Goal: Check status: Check status

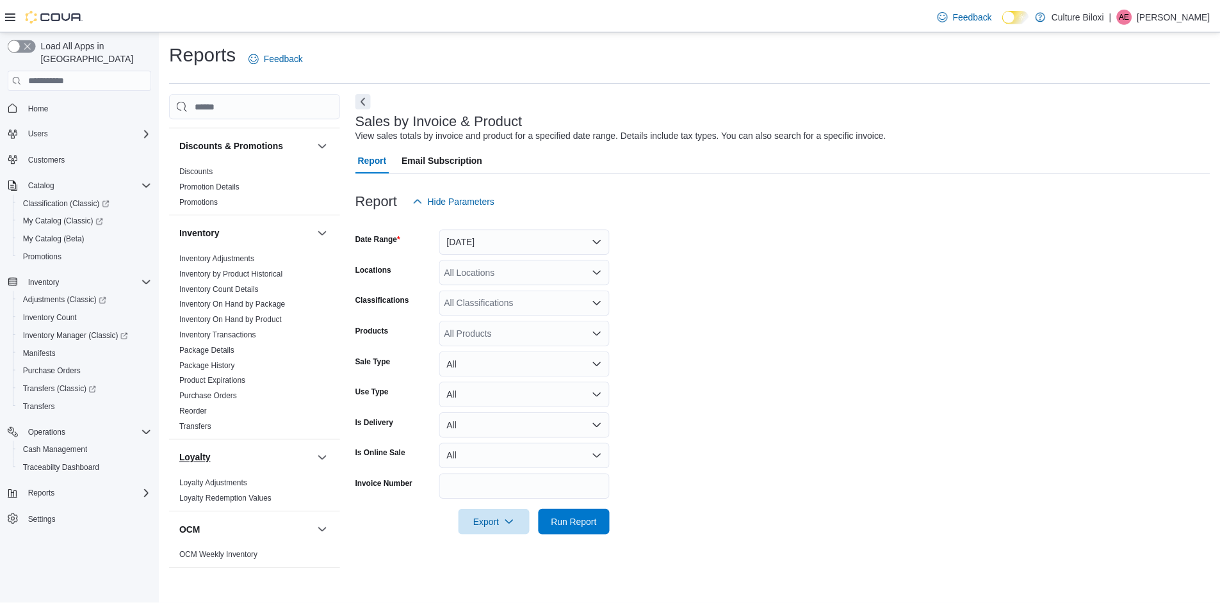
scroll to position [192, 0]
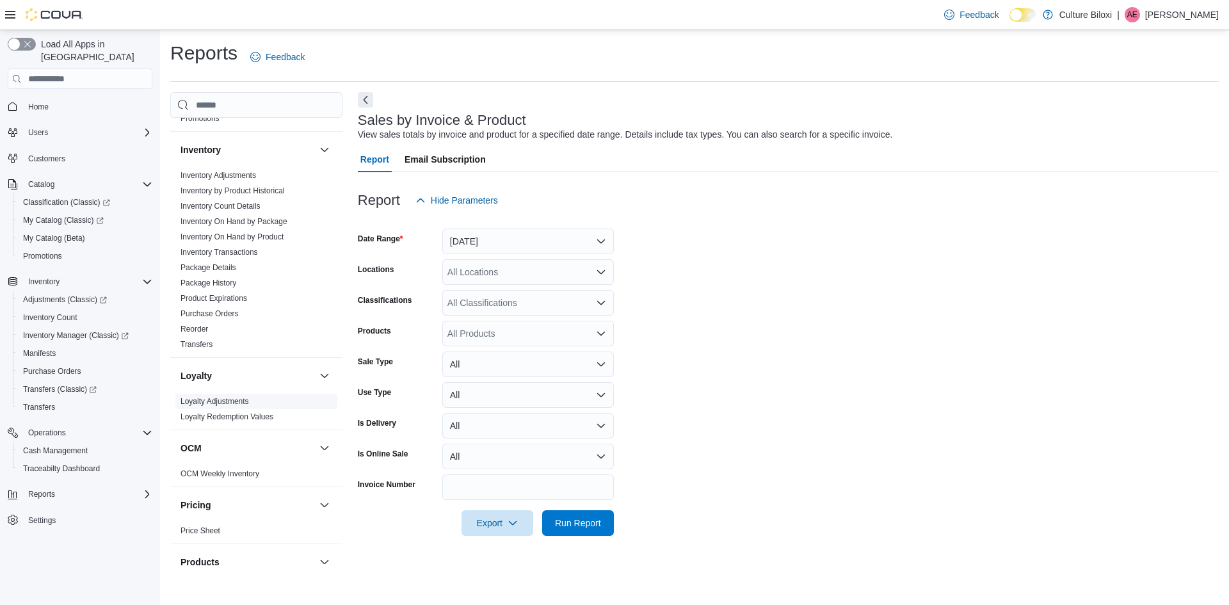
drag, startPoint x: 249, startPoint y: 419, endPoint x: 288, endPoint y: 409, distance: 40.5
click at [249, 419] on link "Loyalty Redemption Values" at bounding box center [227, 416] width 93 height 9
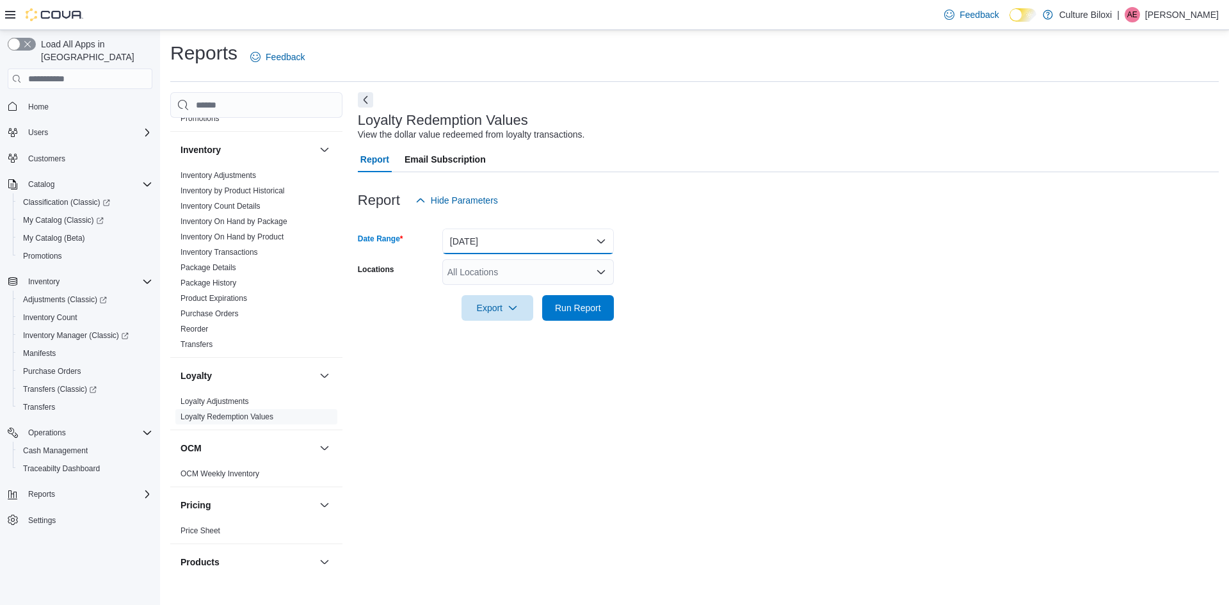
click at [574, 240] on button "[DATE]" at bounding box center [528, 242] width 172 height 26
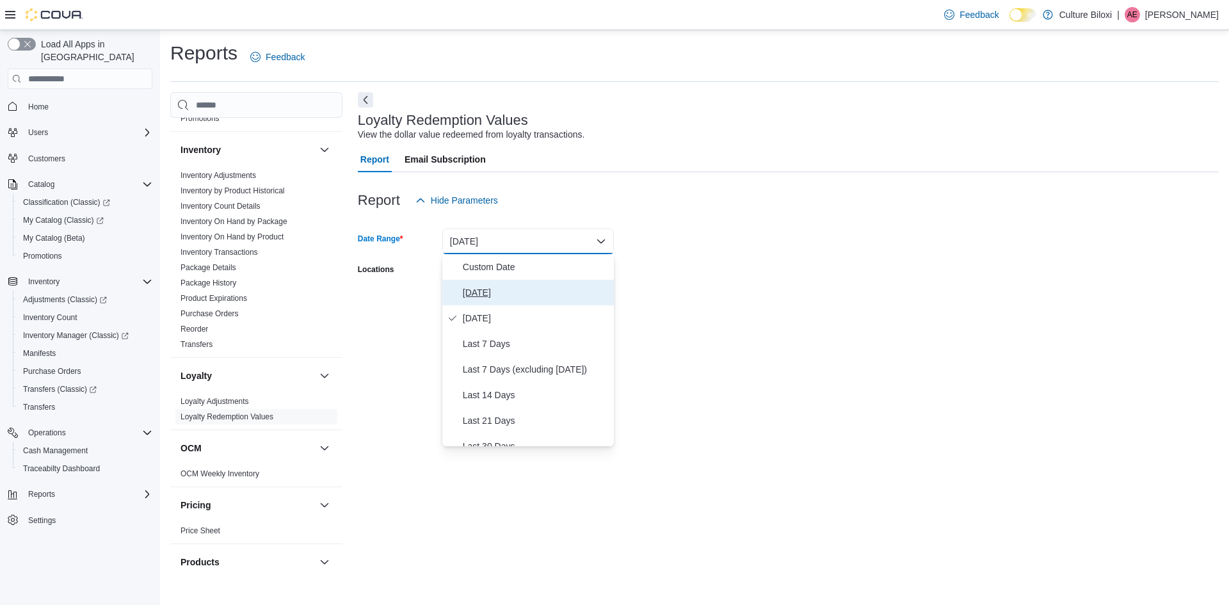
click at [540, 293] on span "[DATE]" at bounding box center [536, 292] width 146 height 15
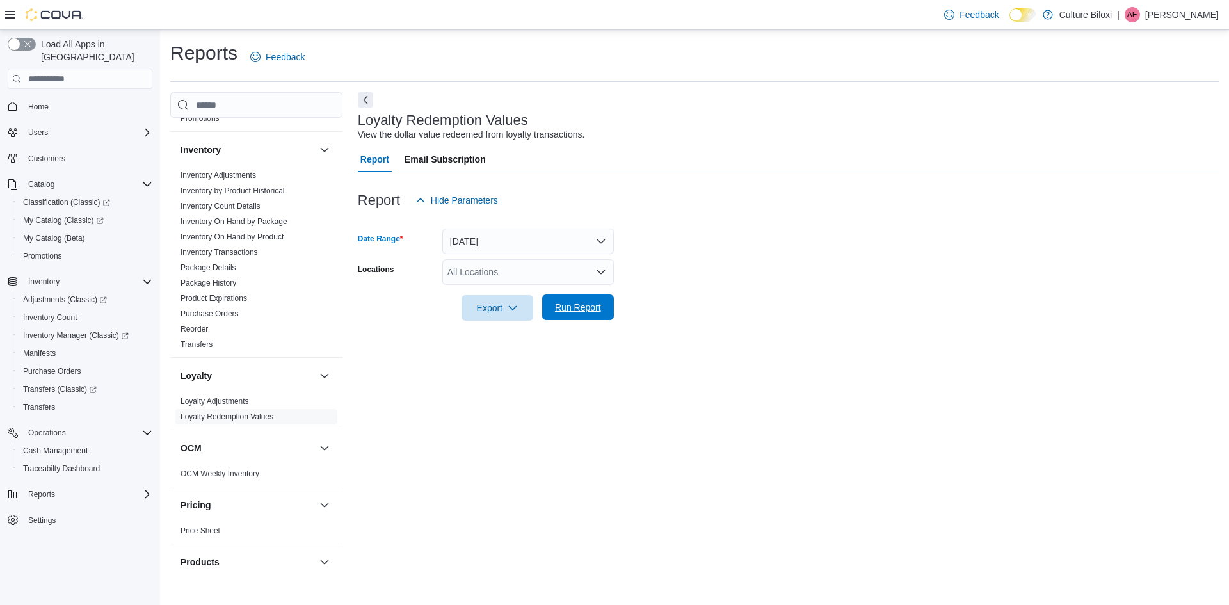
click at [582, 302] on span "Run Report" at bounding box center [578, 307] width 46 height 13
